Goal: Navigation & Orientation: Find specific page/section

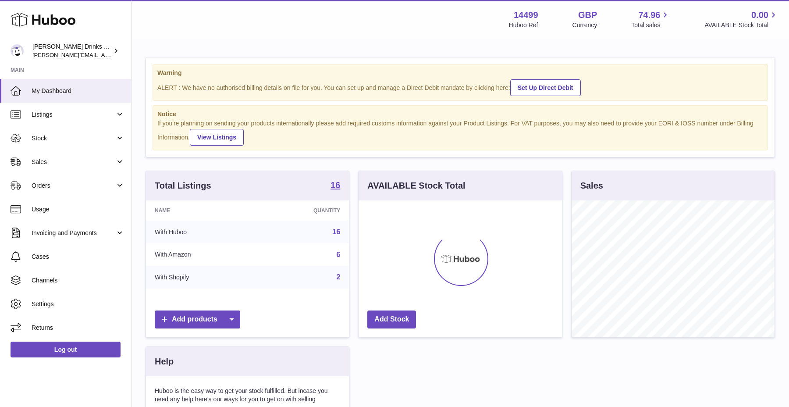
scroll to position [137, 203]
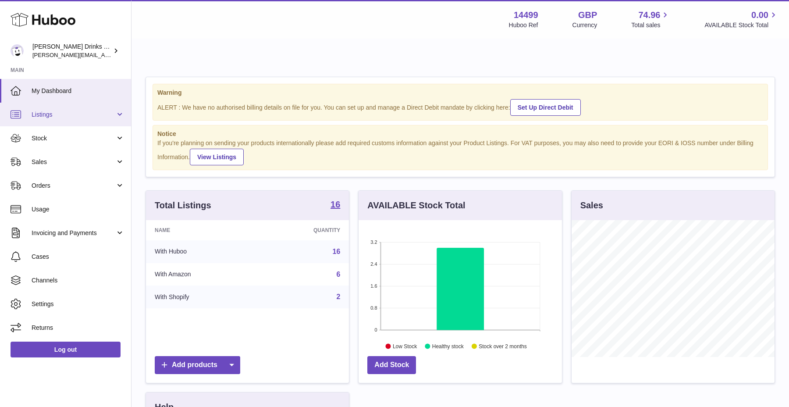
click at [109, 118] on link "Listings" at bounding box center [65, 115] width 131 height 24
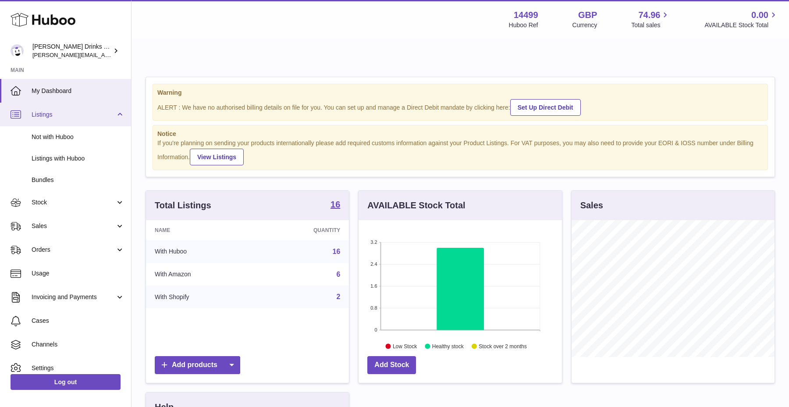
click at [109, 118] on link "Listings" at bounding box center [65, 115] width 131 height 24
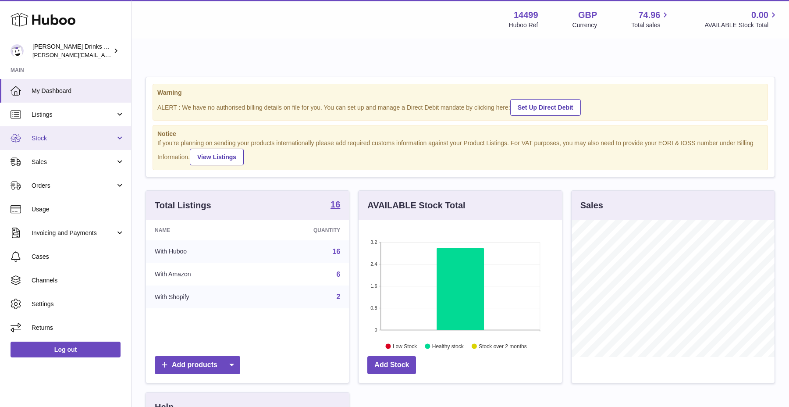
click at [104, 131] on link "Stock" at bounding box center [65, 138] width 131 height 24
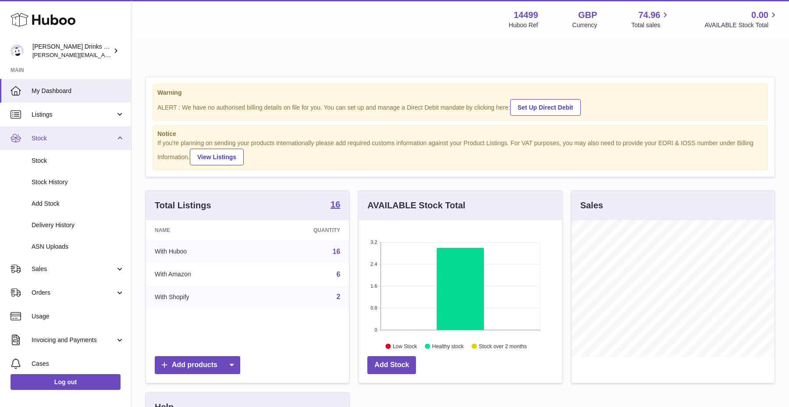
click at [105, 134] on span "Stock" at bounding box center [74, 138] width 84 height 8
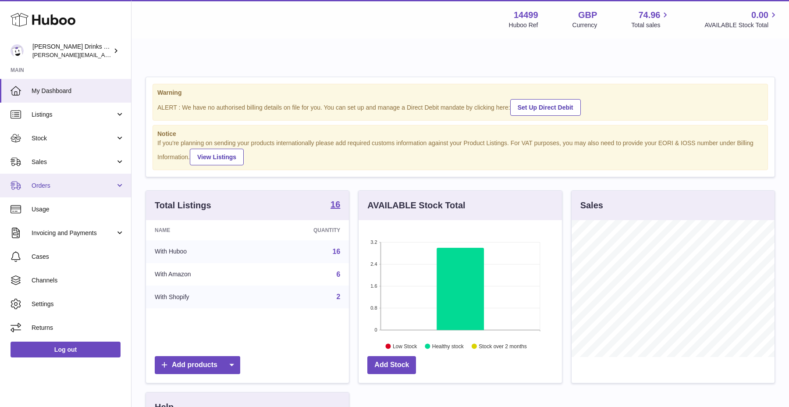
click at [95, 174] on link "Orders" at bounding box center [65, 186] width 131 height 24
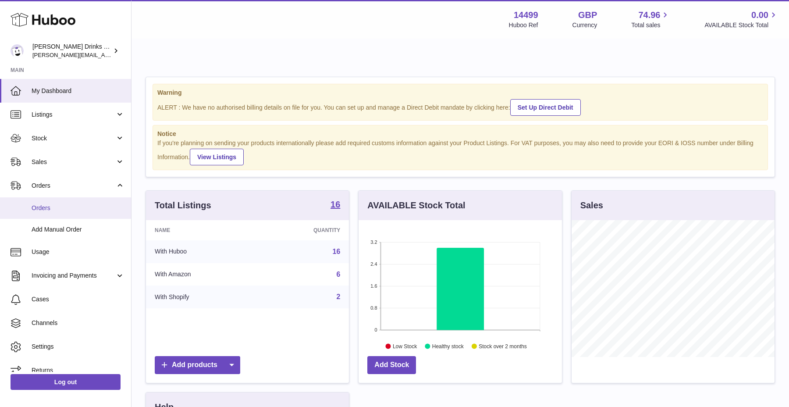
click at [88, 202] on link "Orders" at bounding box center [65, 207] width 131 height 21
